Goal: Task Accomplishment & Management: Use online tool/utility

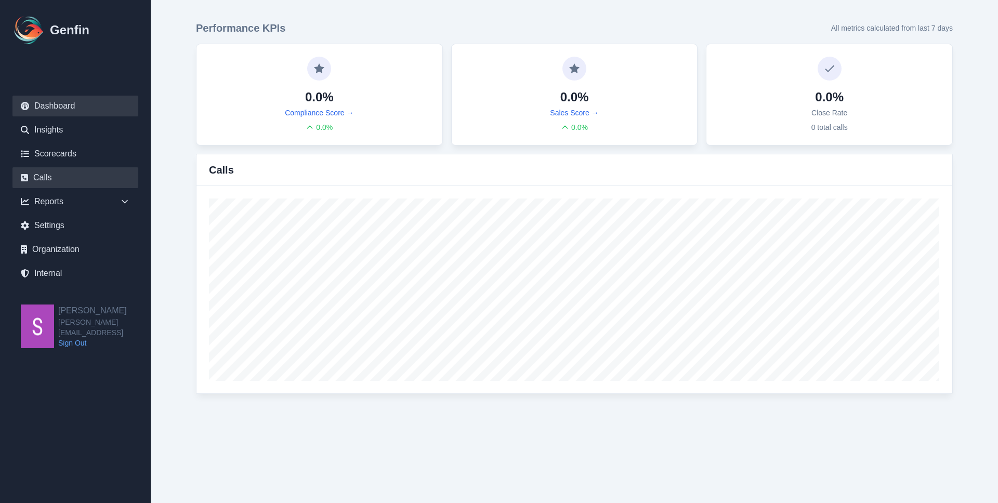
click at [72, 176] on link "Calls" at bounding box center [75, 177] width 126 height 21
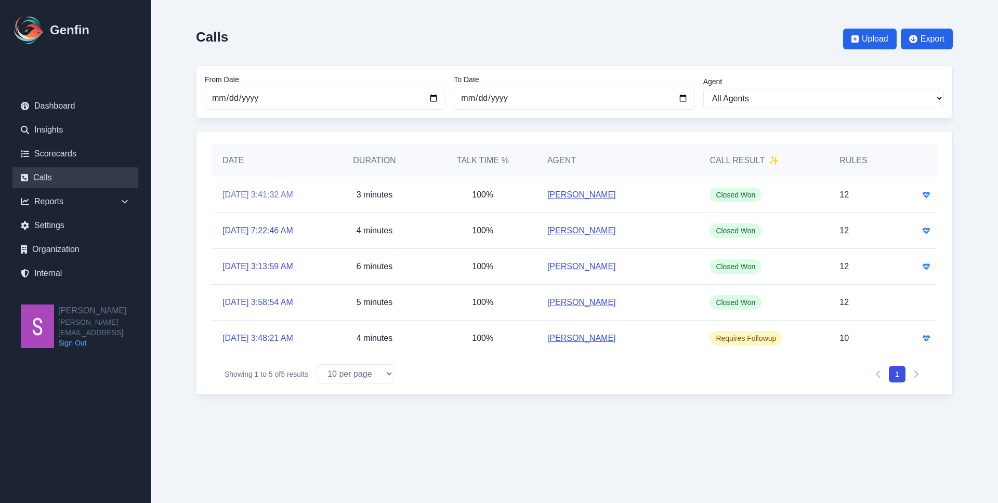
click at [248, 193] on link "[DATE] 3:41:32 AM" at bounding box center [257, 195] width 71 height 12
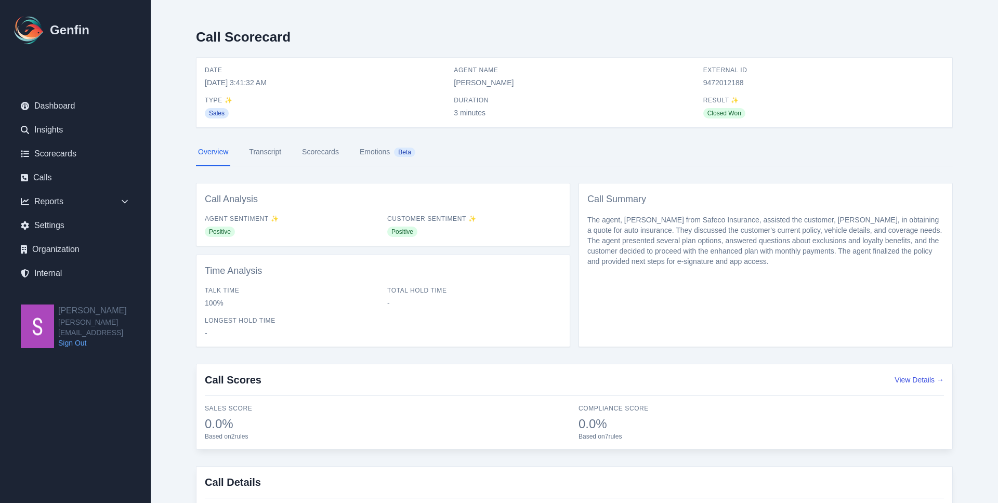
click at [326, 151] on link "Scorecards" at bounding box center [320, 152] width 41 height 28
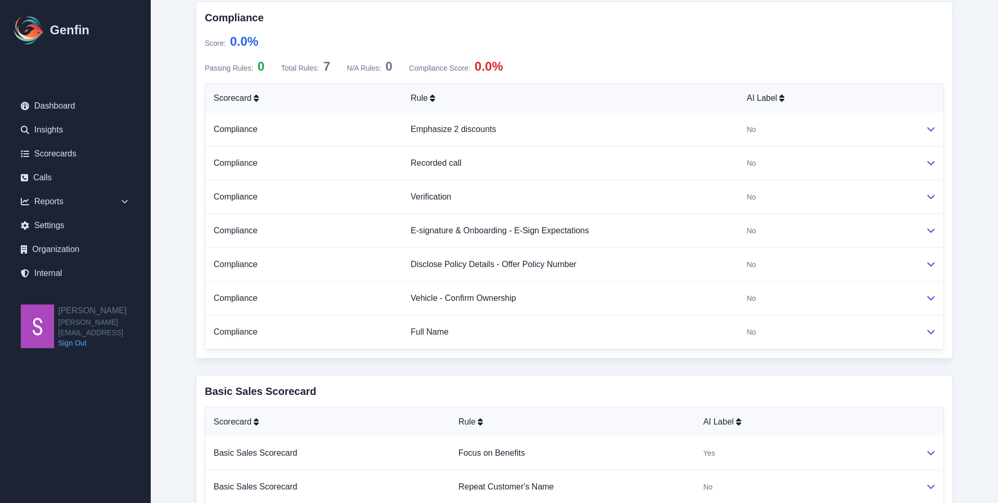
scroll to position [382, 0]
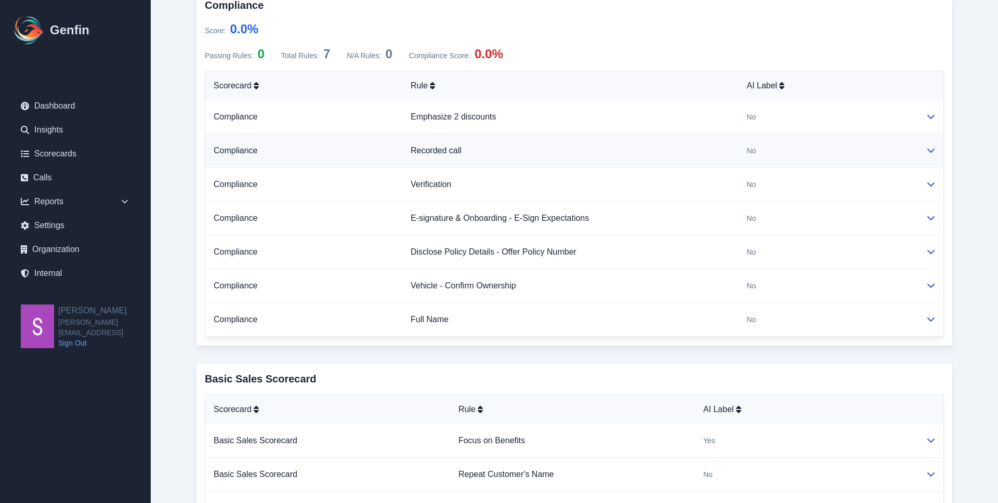
click at [930, 150] on icon at bounding box center [931, 150] width 8 height 8
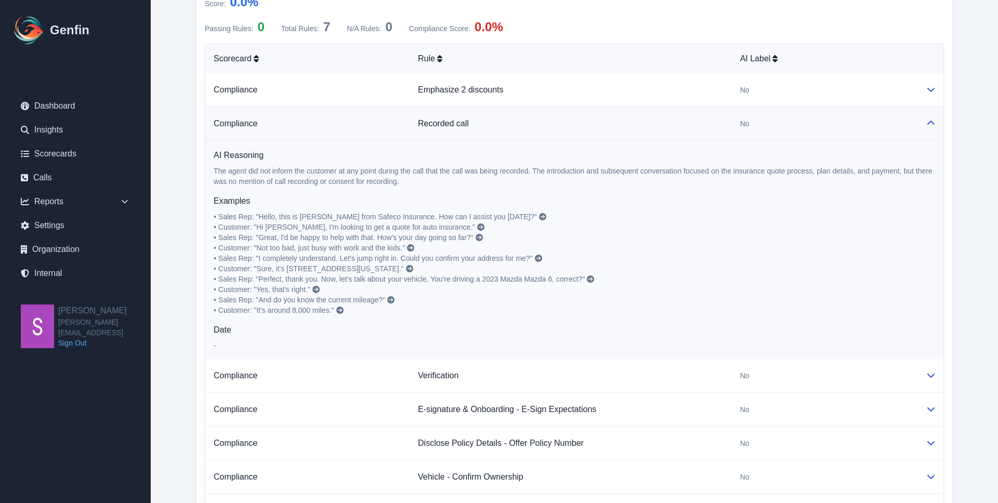
scroll to position [406, 0]
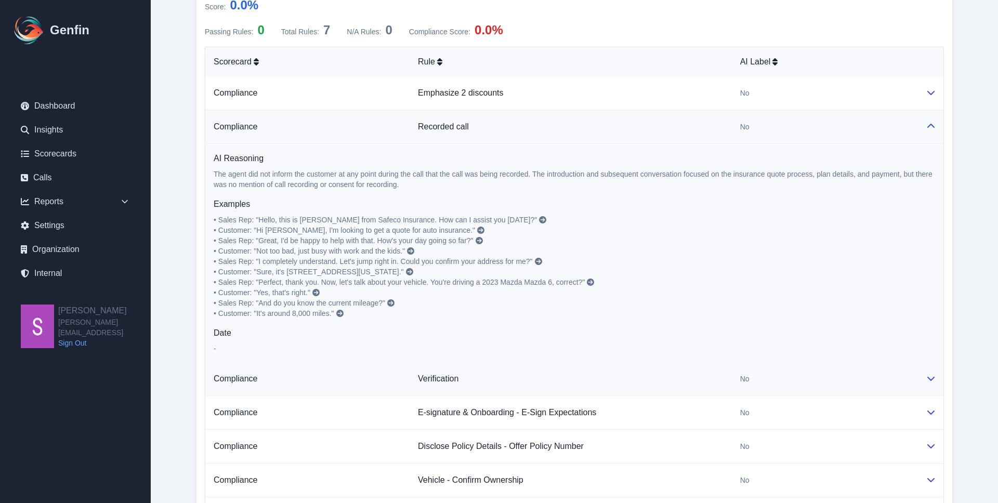
click at [931, 379] on icon at bounding box center [931, 378] width 8 height 8
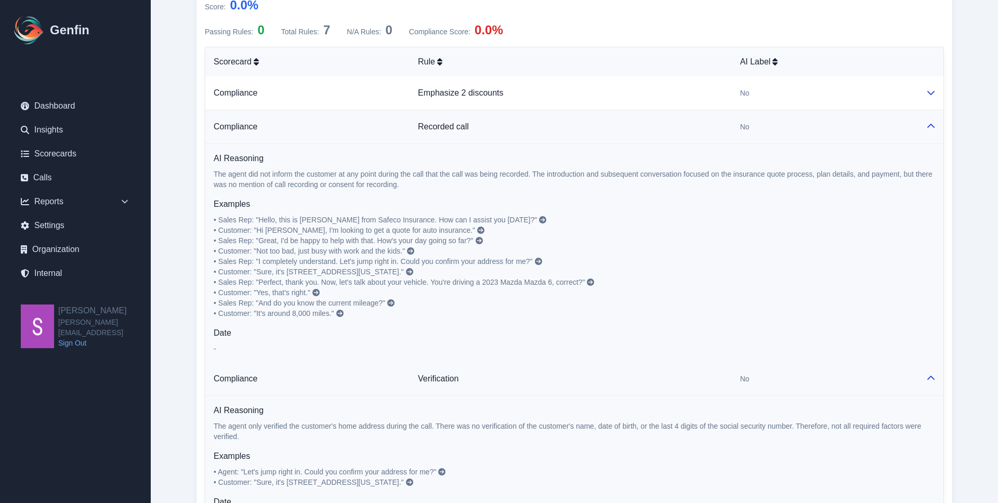
click at [935, 128] on td at bounding box center [930, 127] width 26 height 34
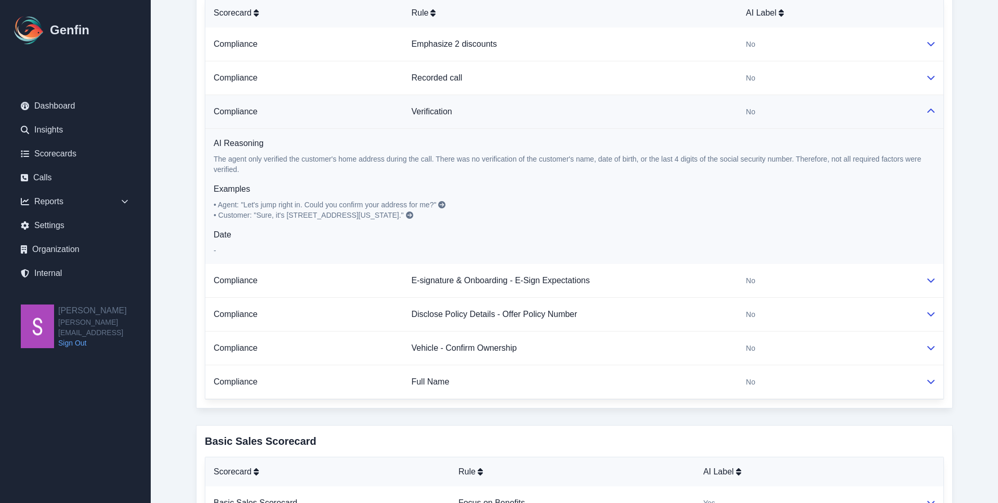
scroll to position [467, 0]
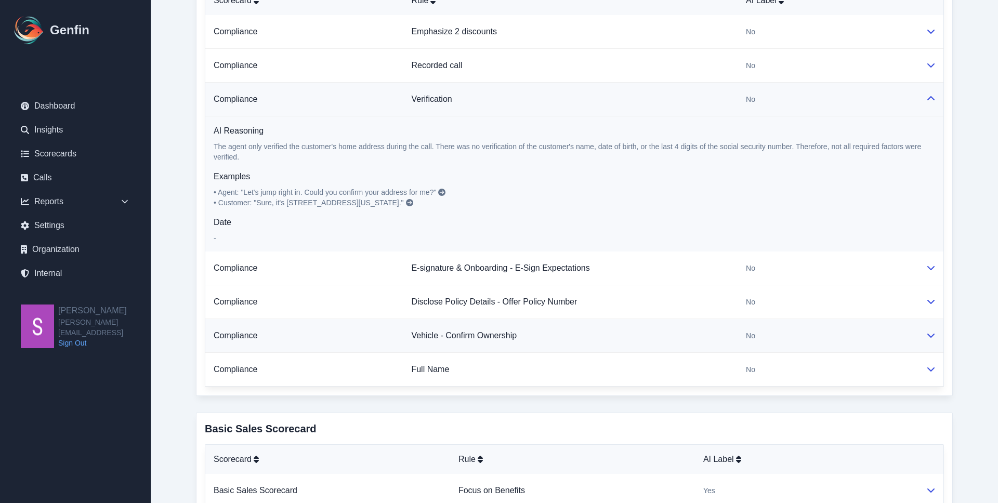
click at [933, 336] on icon at bounding box center [930, 336] width 7 height 4
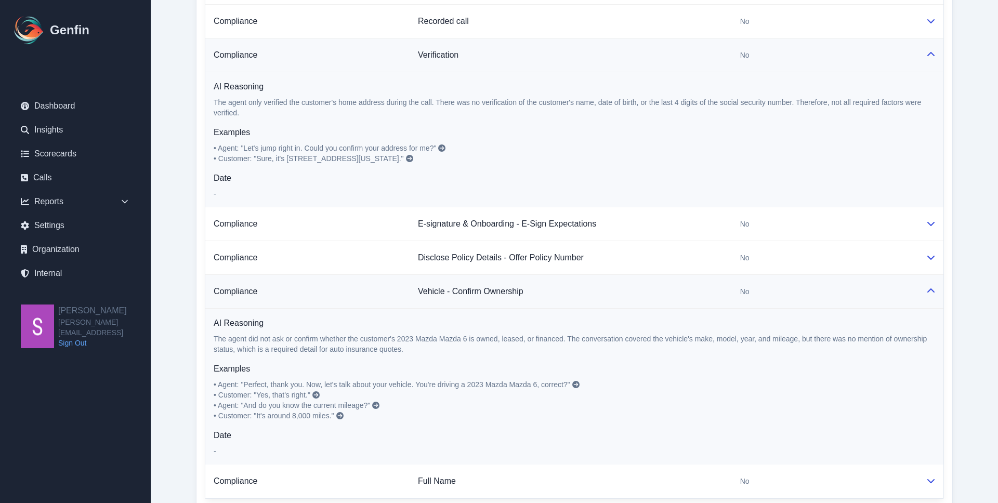
scroll to position [498, 0]
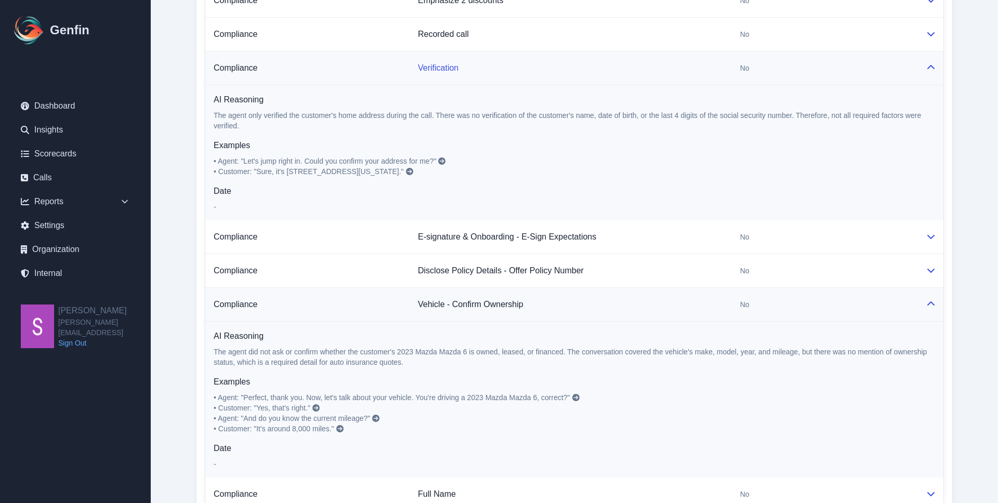
click at [431, 70] on link "Verification" at bounding box center [438, 67] width 41 height 9
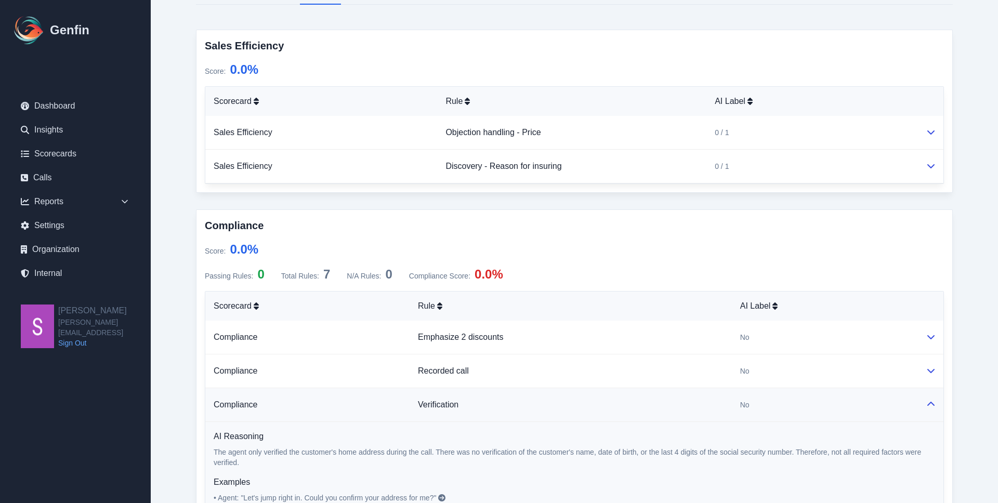
scroll to position [0, 0]
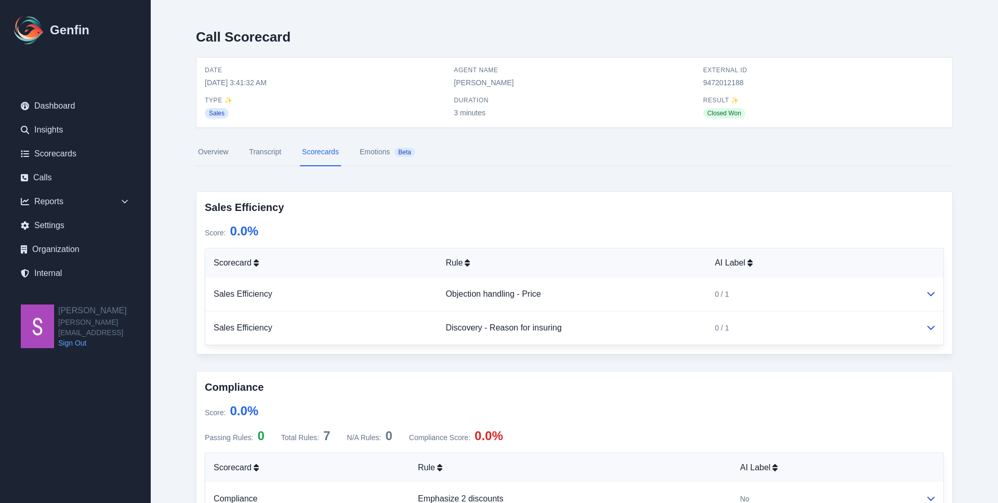
click at [273, 150] on link "Transcript" at bounding box center [265, 152] width 36 height 28
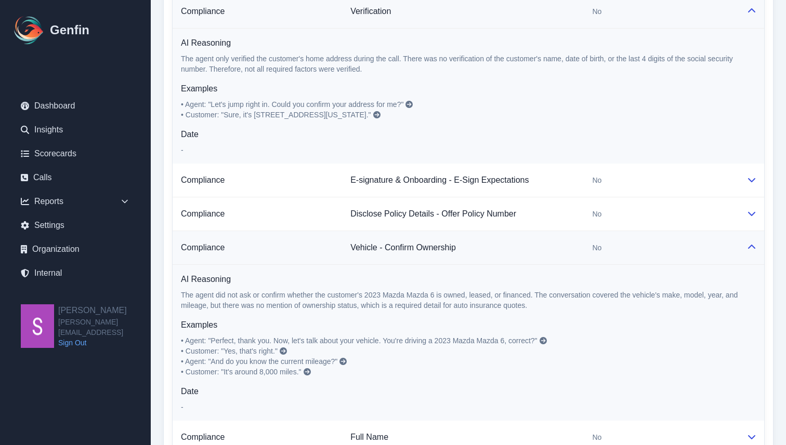
scroll to position [550, 0]
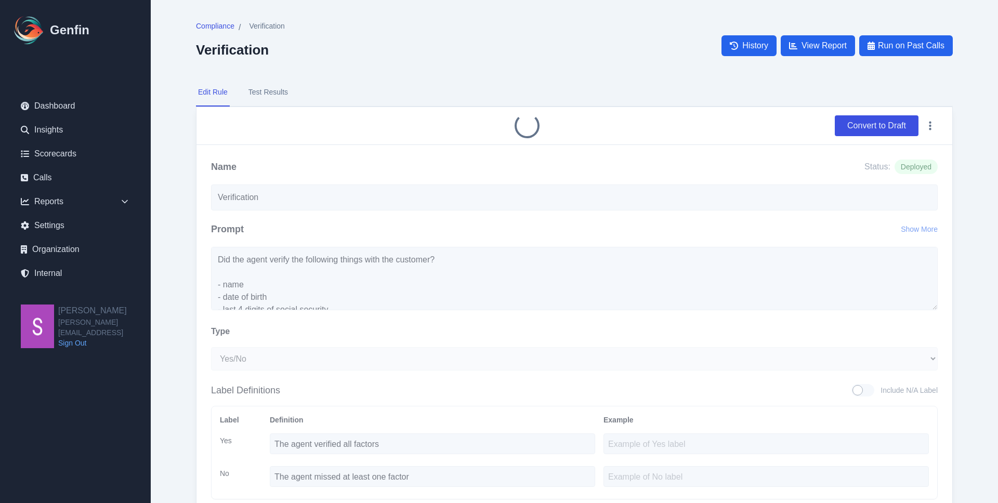
select select "Yes/No"
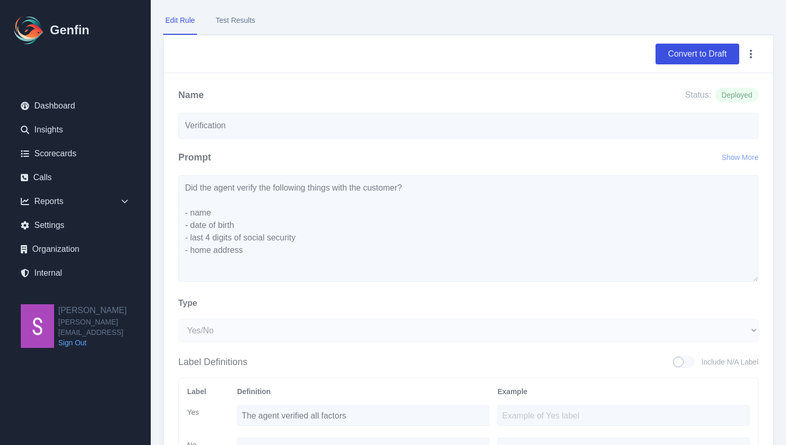
scroll to position [69, 0]
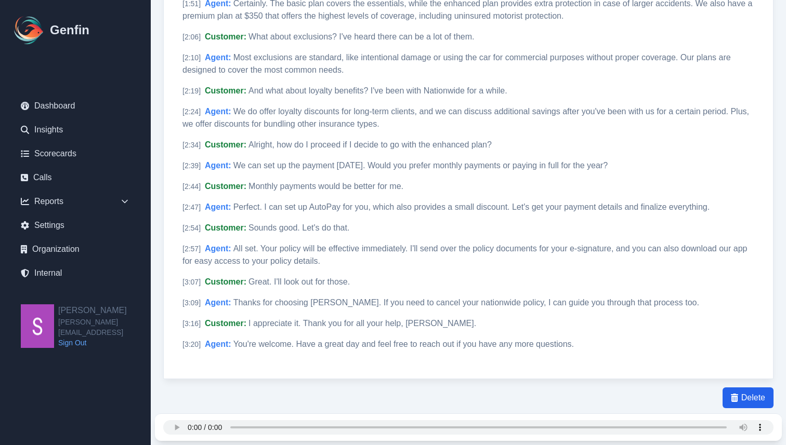
scroll to position [706, 0]
